Goal: Task Accomplishment & Management: Use online tool/utility

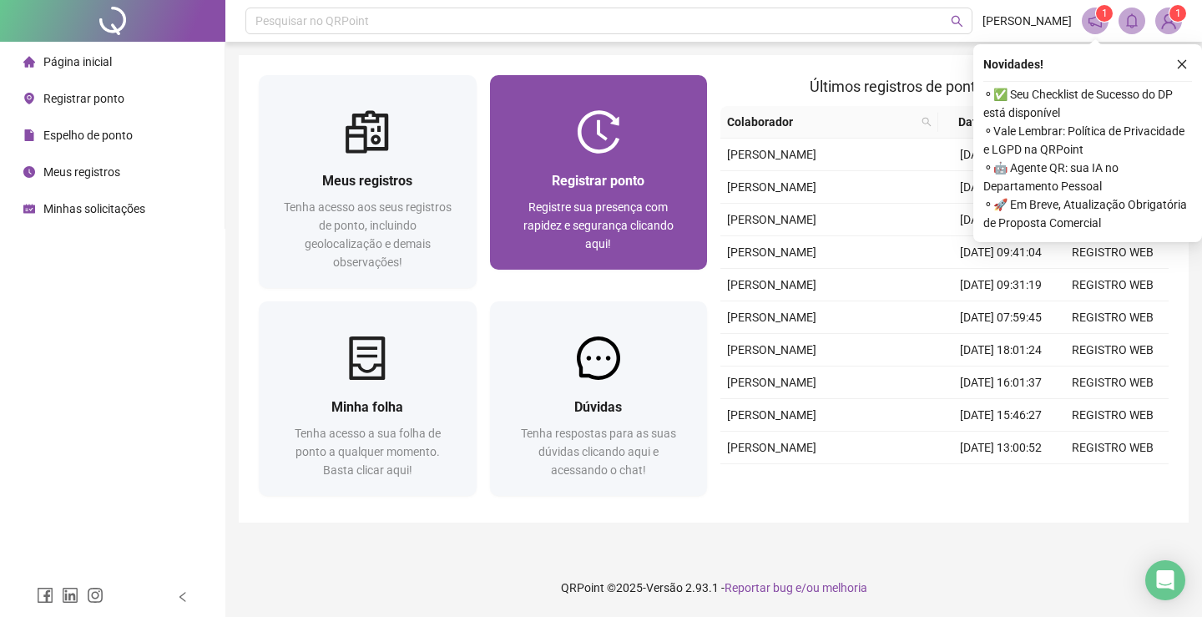
click at [584, 177] on span "Registrar ponto" at bounding box center [598, 181] width 93 height 16
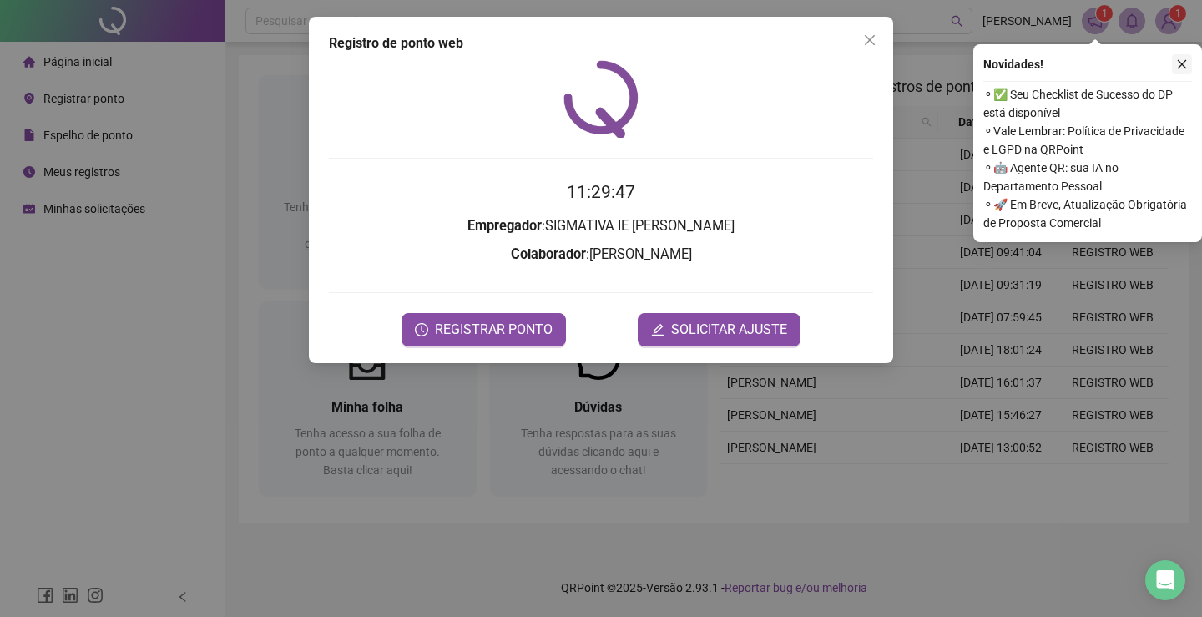
click at [1176, 63] on icon "close" at bounding box center [1182, 64] width 12 height 12
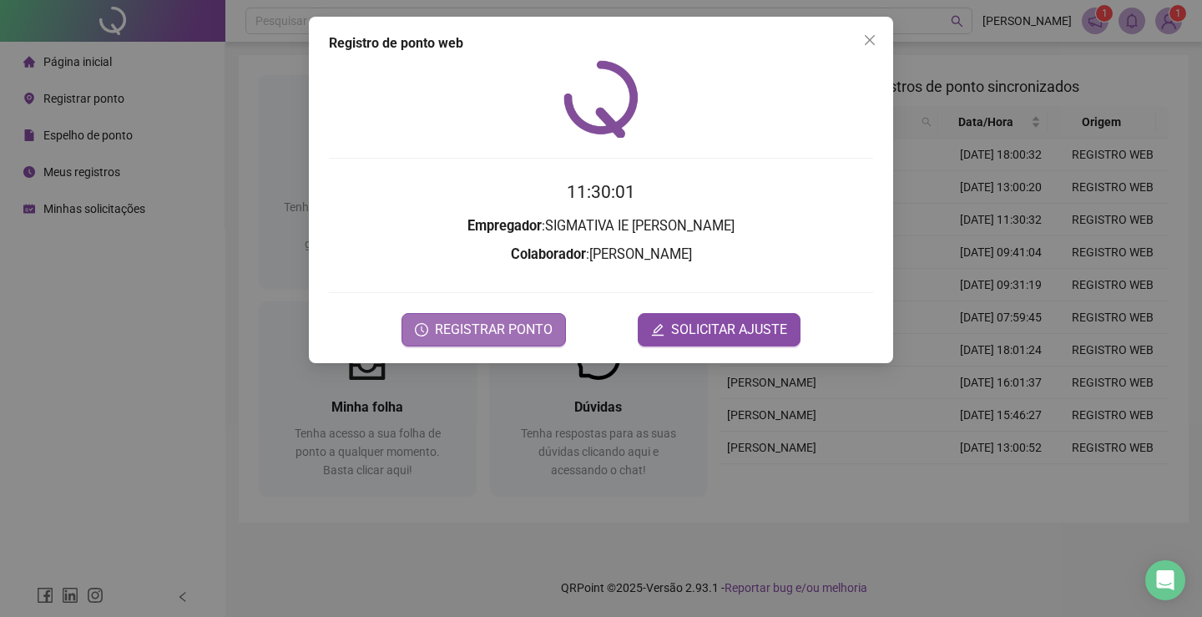
click at [468, 322] on span "REGISTRAR PONTO" at bounding box center [494, 330] width 118 height 20
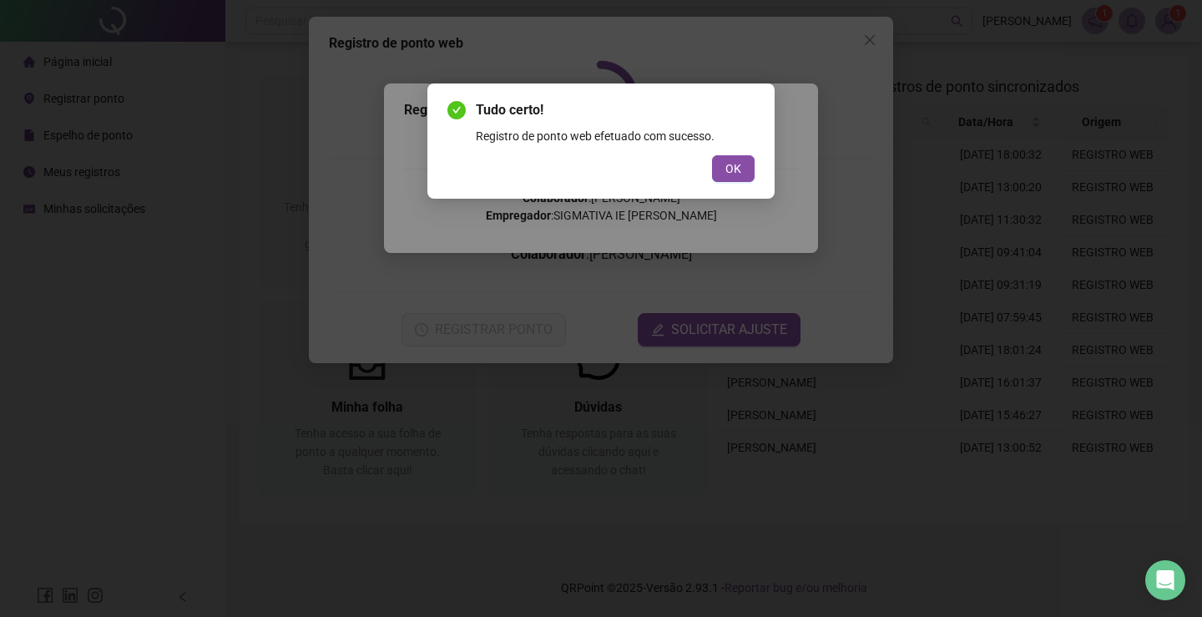
click at [724, 182] on div "Tudo certo! Registro de ponto web efetuado com sucesso. OK" at bounding box center [600, 140] width 347 height 115
click at [728, 172] on span "OK" at bounding box center [733, 168] width 16 height 18
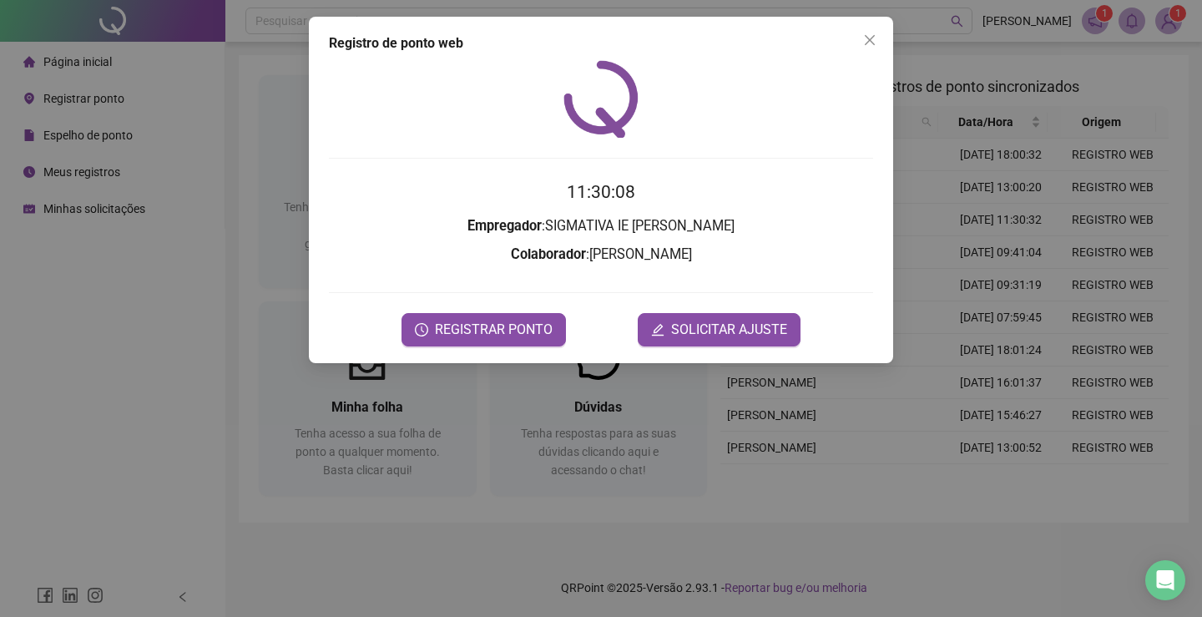
drag, startPoint x: 634, startPoint y: 582, endPoint x: 604, endPoint y: 577, distance: 30.3
click at [632, 582] on div "Registro de ponto web 11:30:08 Empregador : SIGMATIVA IE [PERSON_NAME] : [PERSO…" at bounding box center [601, 308] width 1202 height 617
